Goal: Register for event/course

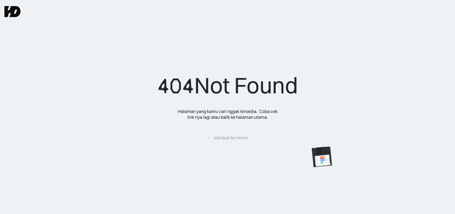
click at [17, 20] on link at bounding box center [14, 15] width 21 height 19
click at [15, 17] on img at bounding box center [12, 11] width 16 height 11
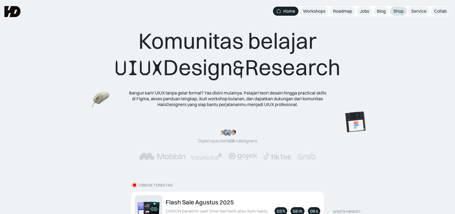
click at [402, 12] on div "Shop" at bounding box center [398, 11] width 10 height 6
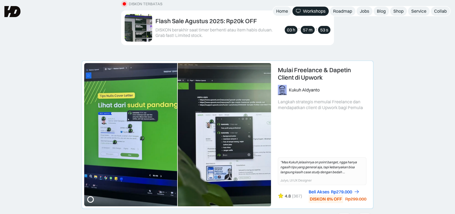
scroll to position [147, 0]
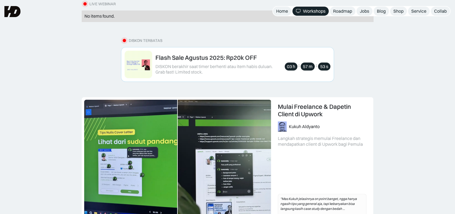
click at [219, 75] on div "Flash Sale Agustus 2025: Rp20k OFF DISKON berakhir saat timer berhenti atau ite…" at bounding box center [228, 65] width 206 height 28
click at [229, 74] on div "DISKON berakhir saat timer berhenti atau item habis duluan. Grab fast! Limited …" at bounding box center [218, 70] width 127 height 12
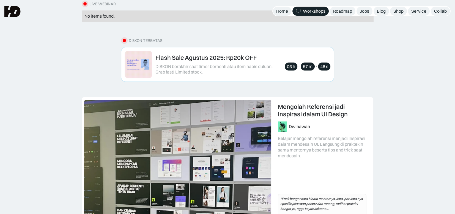
click at [240, 59] on div "Flash Sale Agustus 2025: Rp20k OFF" at bounding box center [206, 57] width 102 height 7
click at [188, 69] on div "DISKON berakhir saat timer berhenti atau item habis duluan. Grab fast! Limited …" at bounding box center [218, 70] width 127 height 12
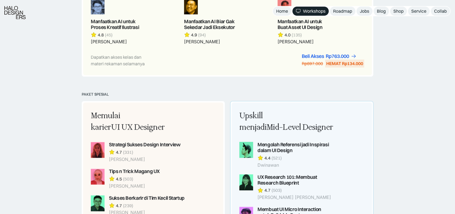
scroll to position [807, 0]
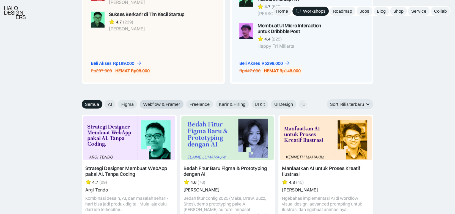
click at [163, 101] on span "Webflow & Framer" at bounding box center [161, 104] width 37 height 6
click at [169, 101] on span "Webflow & Framer" at bounding box center [161, 104] width 37 height 6
click at [138, 100] on input "Webflow & Framer" at bounding box center [136, 102] width 4 height 4
radio input "true"
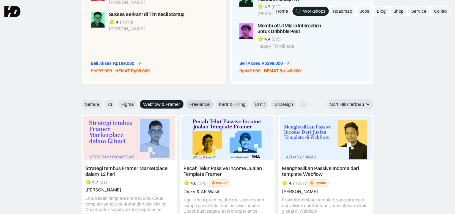
click at [207, 101] on span "Freelance" at bounding box center [200, 104] width 20 height 6
click at [184, 100] on input "Freelance" at bounding box center [183, 102] width 4 height 4
radio input "true"
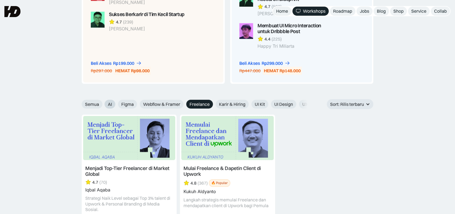
click at [112, 101] on label "AI" at bounding box center [110, 104] width 11 height 9
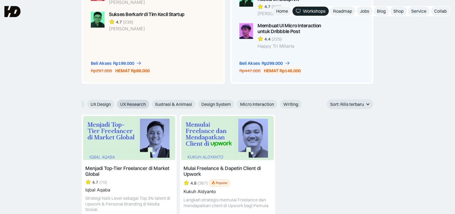
drag, startPoint x: 306, startPoint y: 100, endPoint x: 136, endPoint y: 94, distance: 170.4
click at [198, 102] on div "AI Figma Webflow & Framer Freelance Karir & Hiring UI Kit UI Design UX Design U…" at bounding box center [97, 104] width 409 height 9
click at [129, 101] on span "UX Research" at bounding box center [133, 104] width 26 height 6
click at [131, 101] on span "UX Research" at bounding box center [133, 104] width 26 height 6
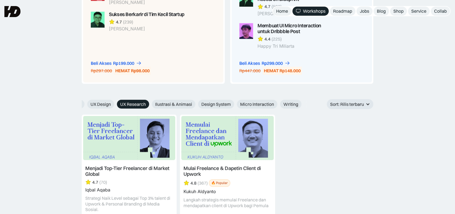
click at [115, 100] on input "UX Research" at bounding box center [113, 102] width 4 height 4
radio input "true"
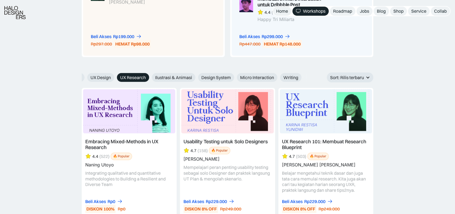
scroll to position [880, 0]
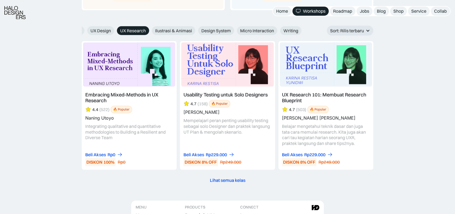
click at [158, 143] on link at bounding box center [129, 105] width 95 height 128
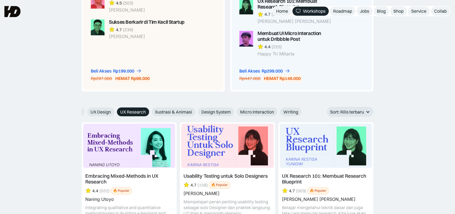
scroll to position [821, 0]
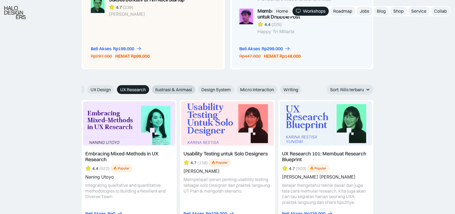
click at [174, 85] on label "Ilustrasi & Animasi" at bounding box center [173, 89] width 43 height 9
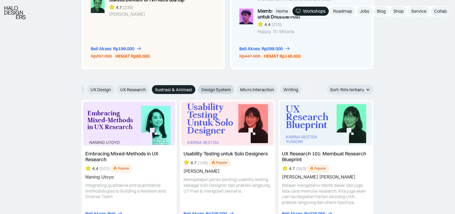
click at [219, 87] on span "Design System" at bounding box center [215, 90] width 29 height 6
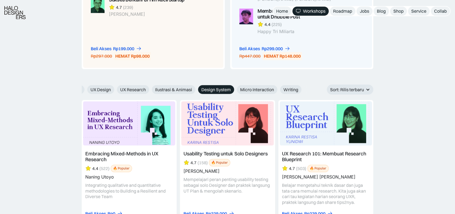
click at [219, 87] on span "Design System" at bounding box center [215, 90] width 29 height 6
click at [196, 86] on input "Design System" at bounding box center [195, 88] width 4 height 4
radio input "true"
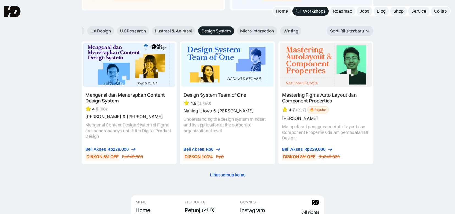
scroll to position [858, 0]
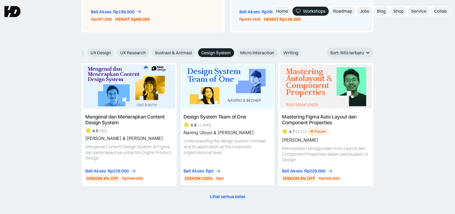
click at [251, 168] on div "Beli Akses Rp0 DISKON 100% Rp0" at bounding box center [228, 175] width 88 height 14
click at [245, 86] on link at bounding box center [227, 124] width 95 height 123
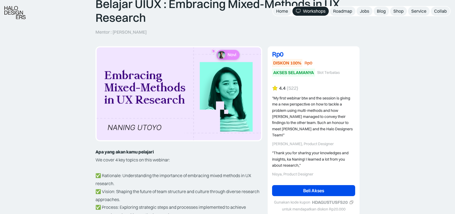
scroll to position [73, 0]
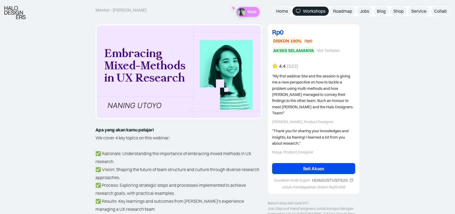
click at [336, 163] on link "Beli Akses" at bounding box center [313, 168] width 83 height 11
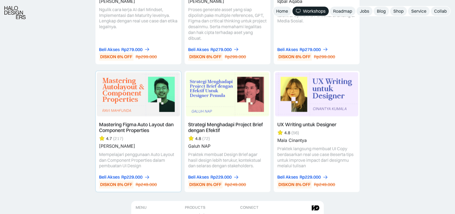
scroll to position [1834, 0]
